Goal: Information Seeking & Learning: Learn about a topic

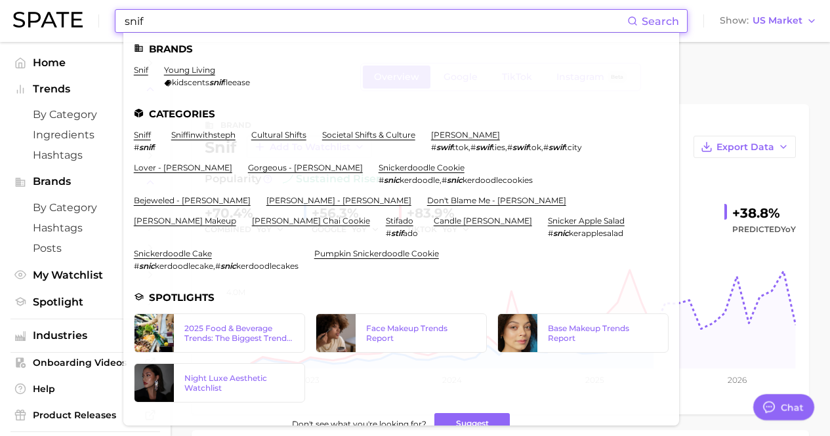
click at [263, 18] on input "snif" at bounding box center [375, 21] width 504 height 22
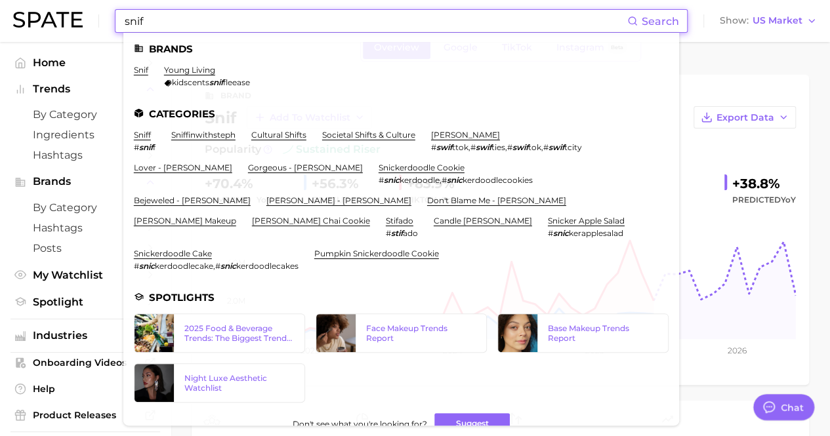
click at [263, 18] on input "snif" at bounding box center [375, 21] width 504 height 22
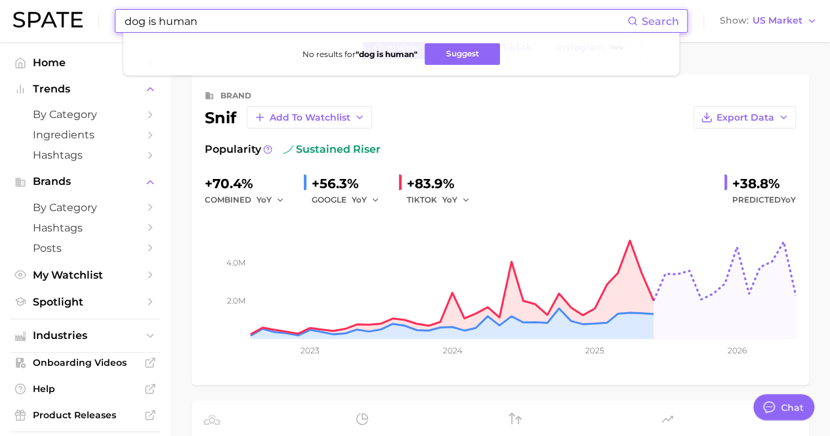
click at [271, 24] on input "dog is human" at bounding box center [375, 21] width 504 height 22
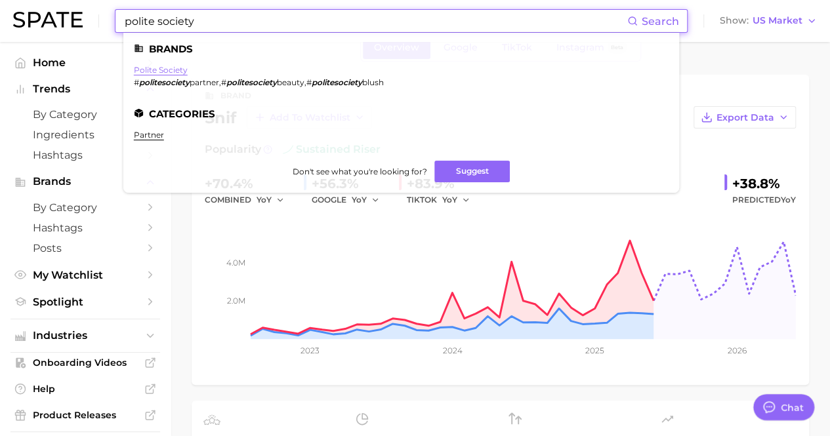
click at [176, 67] on link "polite society" at bounding box center [161, 70] width 54 height 10
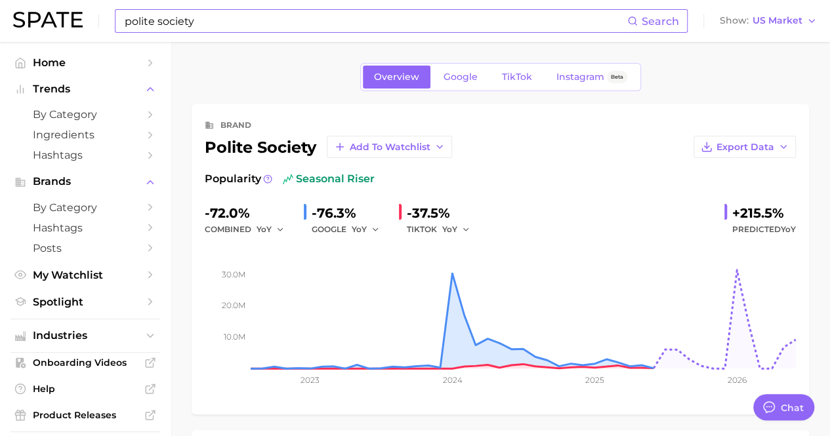
click at [223, 28] on input "polite society" at bounding box center [375, 21] width 504 height 22
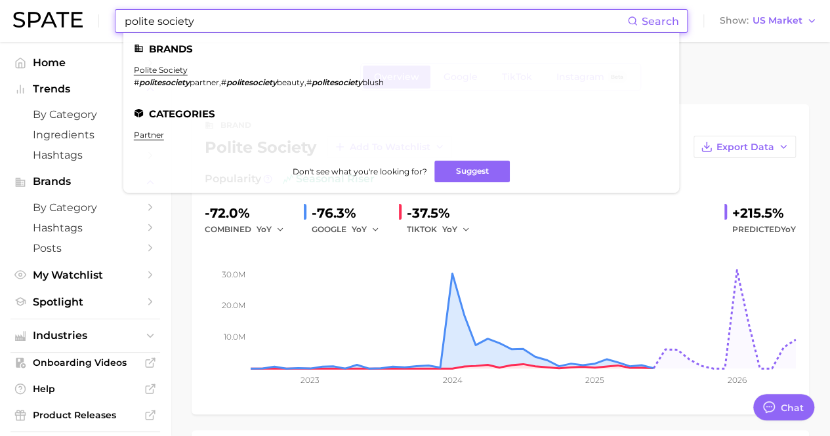
click at [223, 28] on input "polite society" at bounding box center [375, 21] width 504 height 22
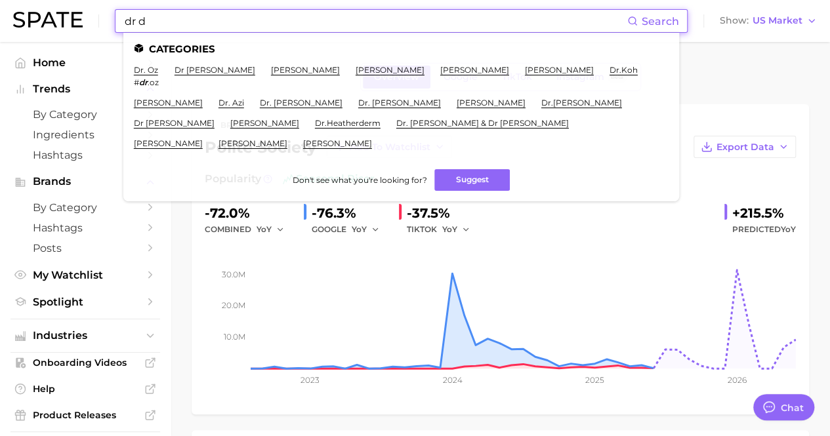
type input "dr [PERSON_NAME]"
type textarea "x"
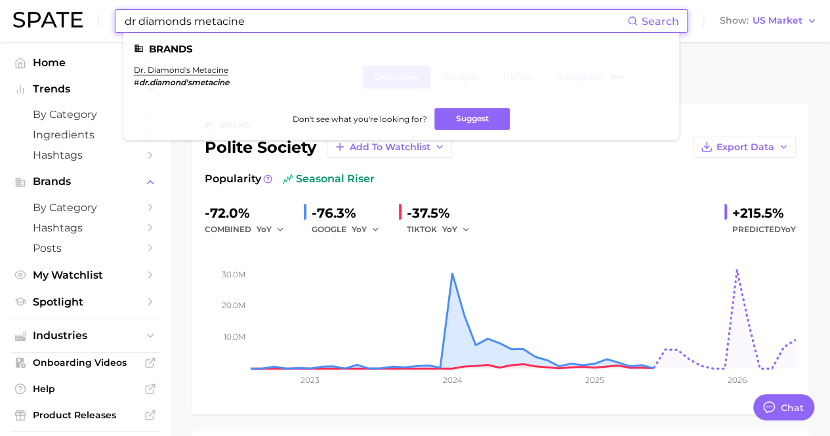
click at [191, 65] on link "dr. diamond's metacine" at bounding box center [181, 70] width 94 height 10
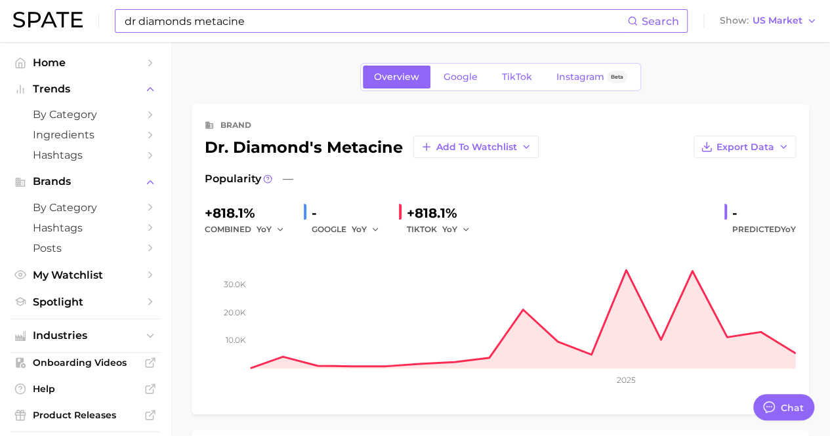
click at [259, 31] on input "dr diamonds metacine" at bounding box center [375, 21] width 504 height 22
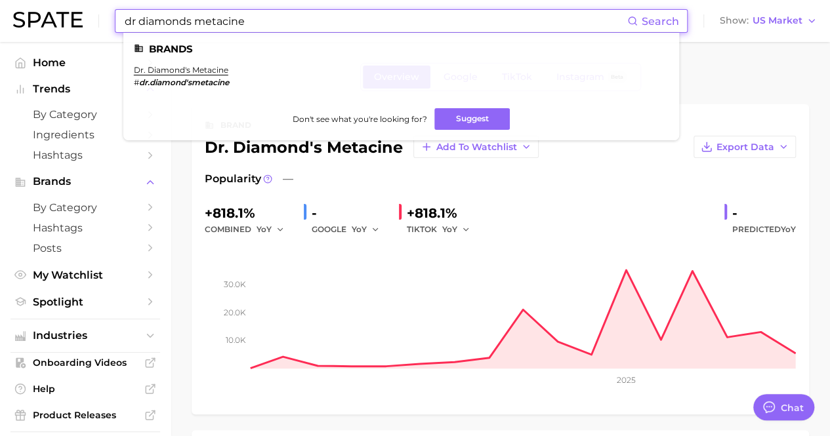
click at [257, 29] on input "dr diamonds metacine" at bounding box center [375, 21] width 504 height 22
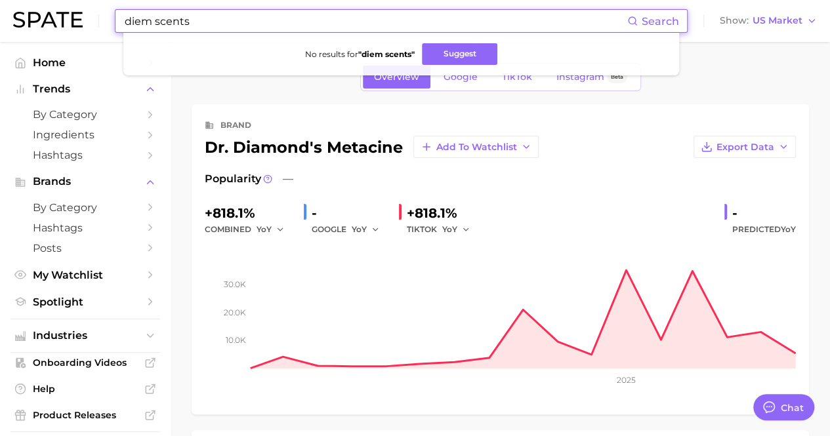
click at [240, 27] on input "diem scents" at bounding box center [375, 21] width 504 height 22
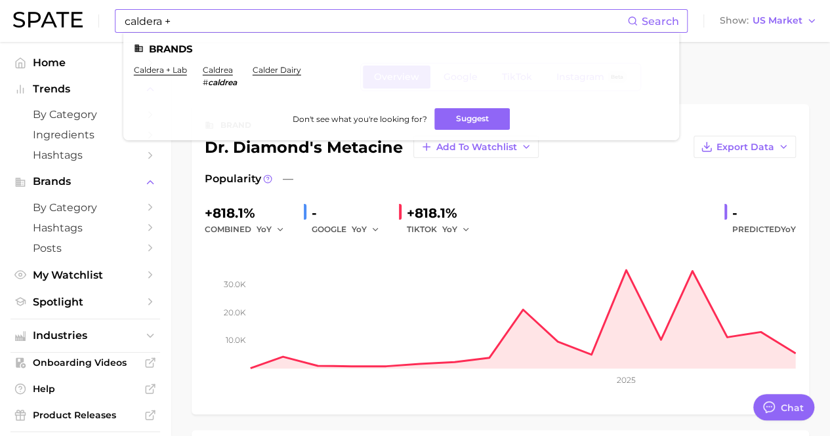
click at [178, 65] on link "caldera + lab" at bounding box center [160, 70] width 53 height 10
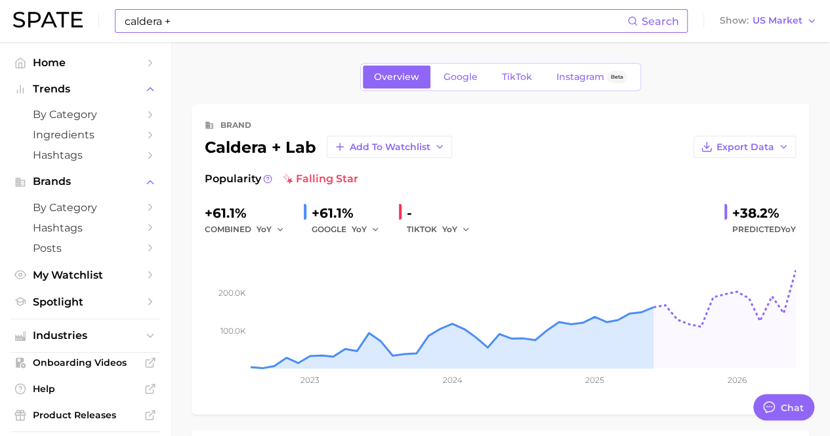
click at [335, 162] on div "brand caldera + lab Add to Watchlist Export Data Popularity falling star +61.1%…" at bounding box center [500, 259] width 591 height 284
click at [341, 182] on span "falling star" at bounding box center [320, 179] width 75 height 16
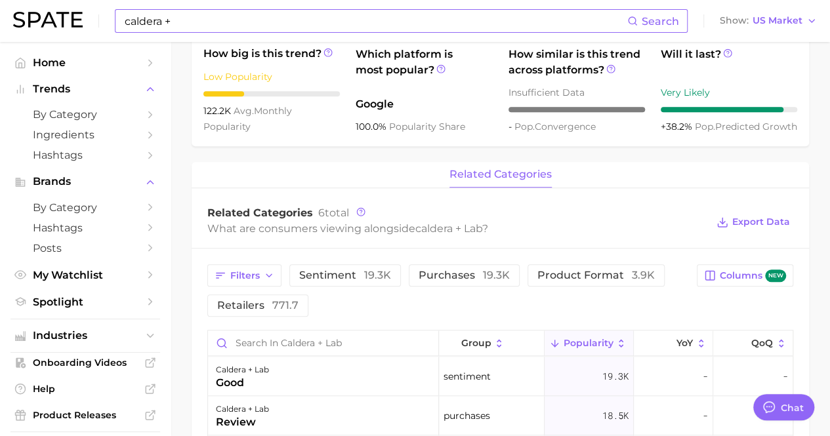
scroll to position [656, 0]
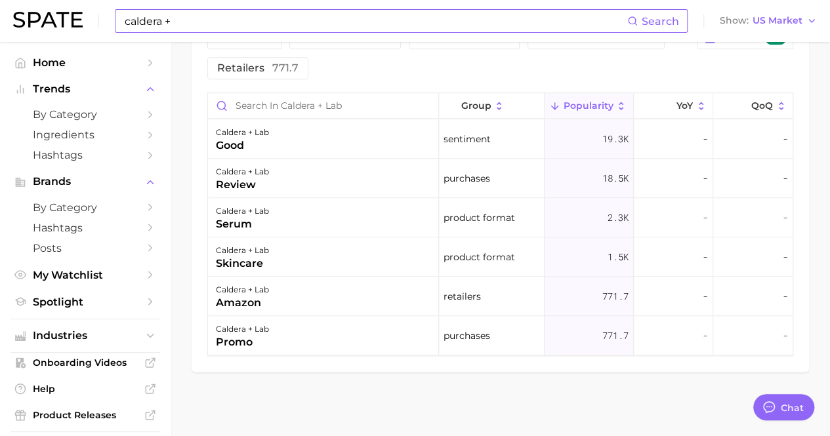
click at [283, 26] on input "caldera +" at bounding box center [375, 21] width 504 height 22
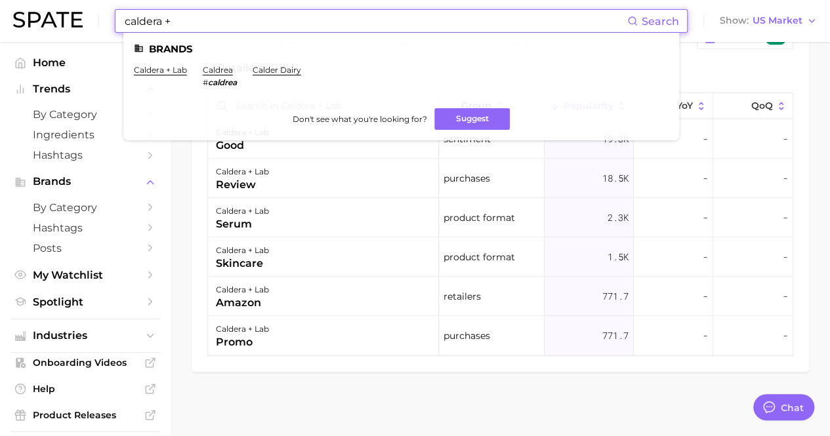
click at [283, 26] on input "caldera +" at bounding box center [375, 21] width 504 height 22
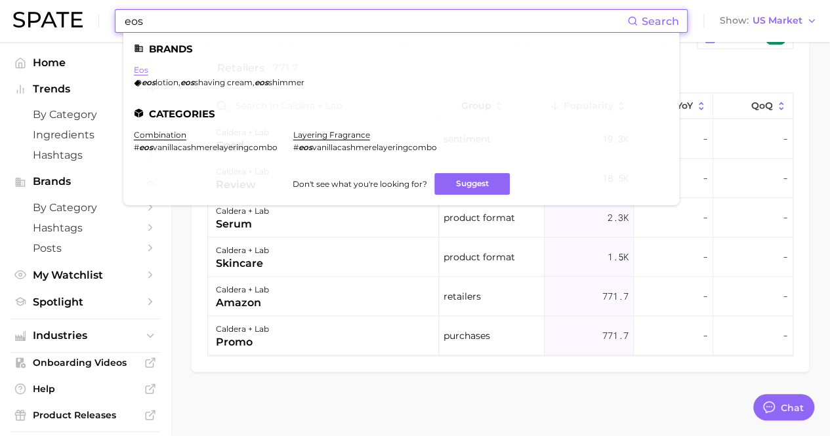
type input "eos"
click at [140, 69] on link "eos" at bounding box center [141, 70] width 14 height 10
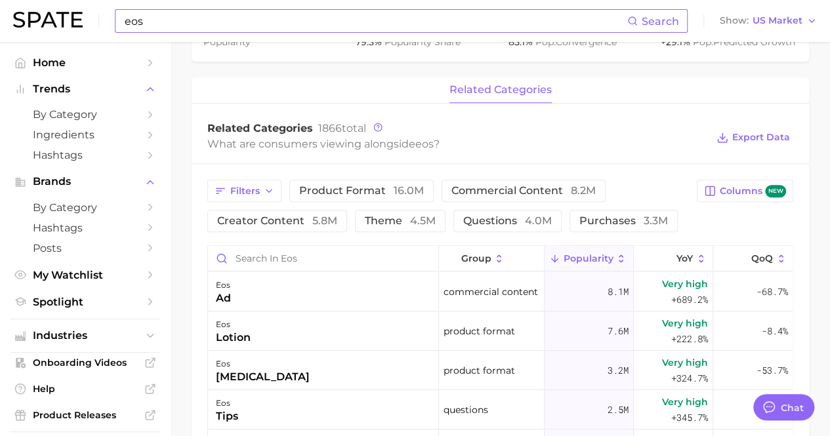
scroll to position [504, 0]
